Goal: Information Seeking & Learning: Compare options

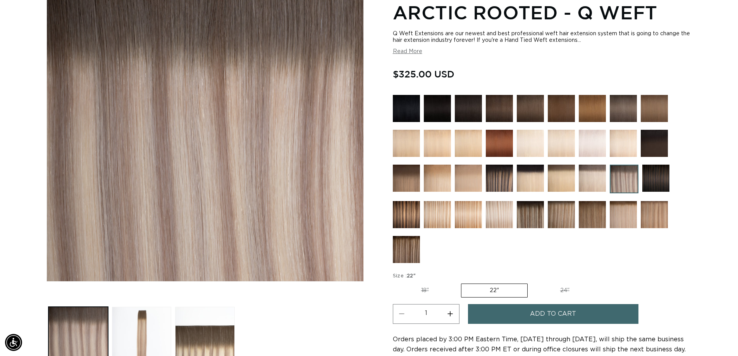
scroll to position [0, 1366]
click at [590, 174] on img at bounding box center [592, 178] width 27 height 27
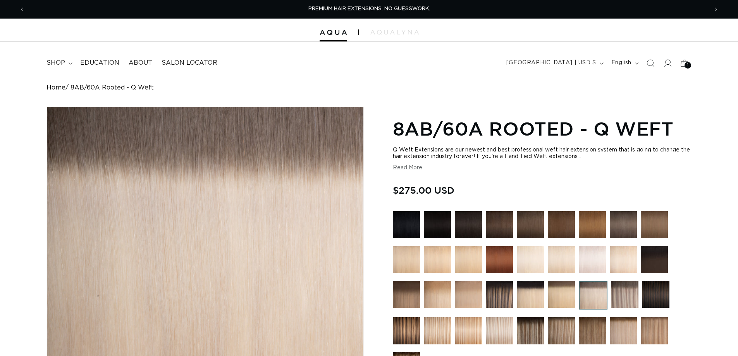
scroll to position [77, 0]
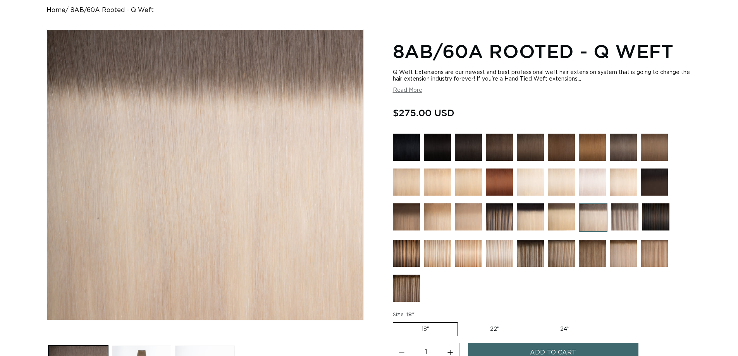
click at [629, 211] on img at bounding box center [624, 216] width 27 height 27
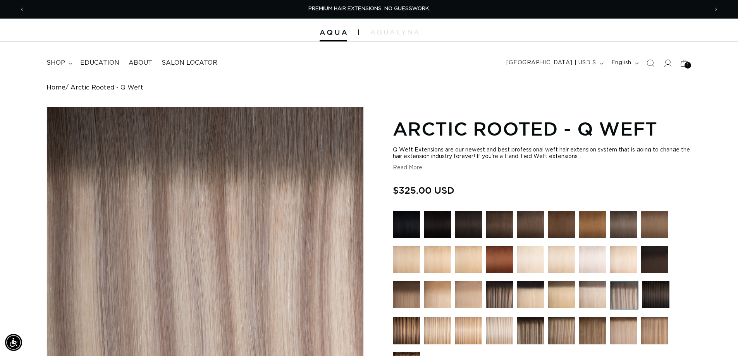
click at [597, 286] on img at bounding box center [592, 294] width 27 height 27
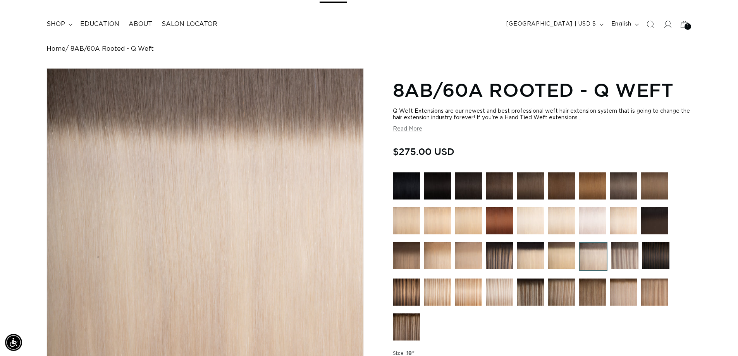
click at [615, 249] on img at bounding box center [624, 255] width 27 height 27
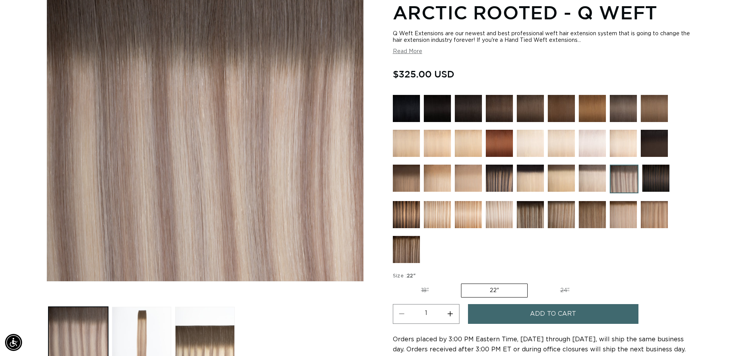
scroll to position [0, 683]
